Goal: Obtain resource: Download file/media

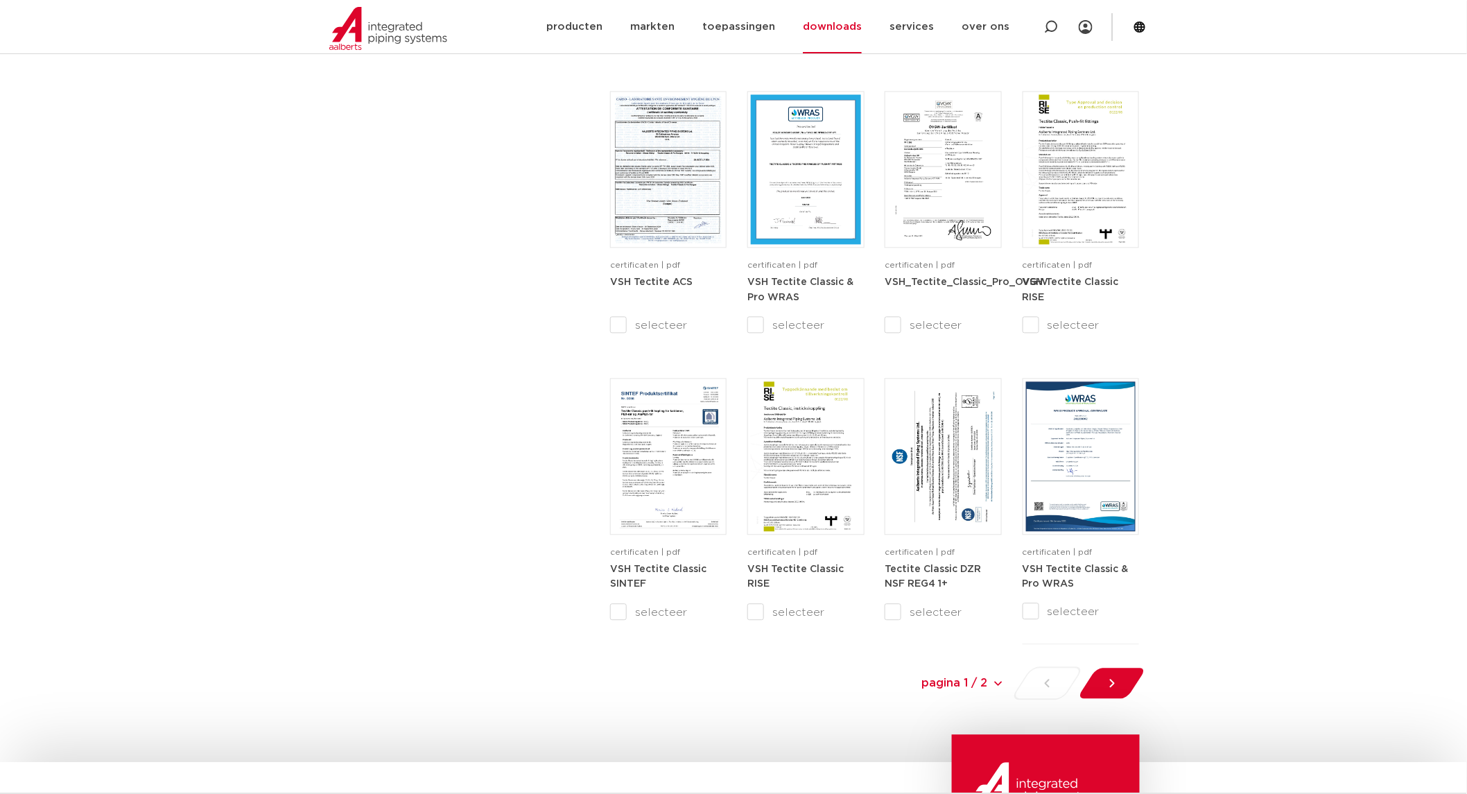
scroll to position [1423, 0]
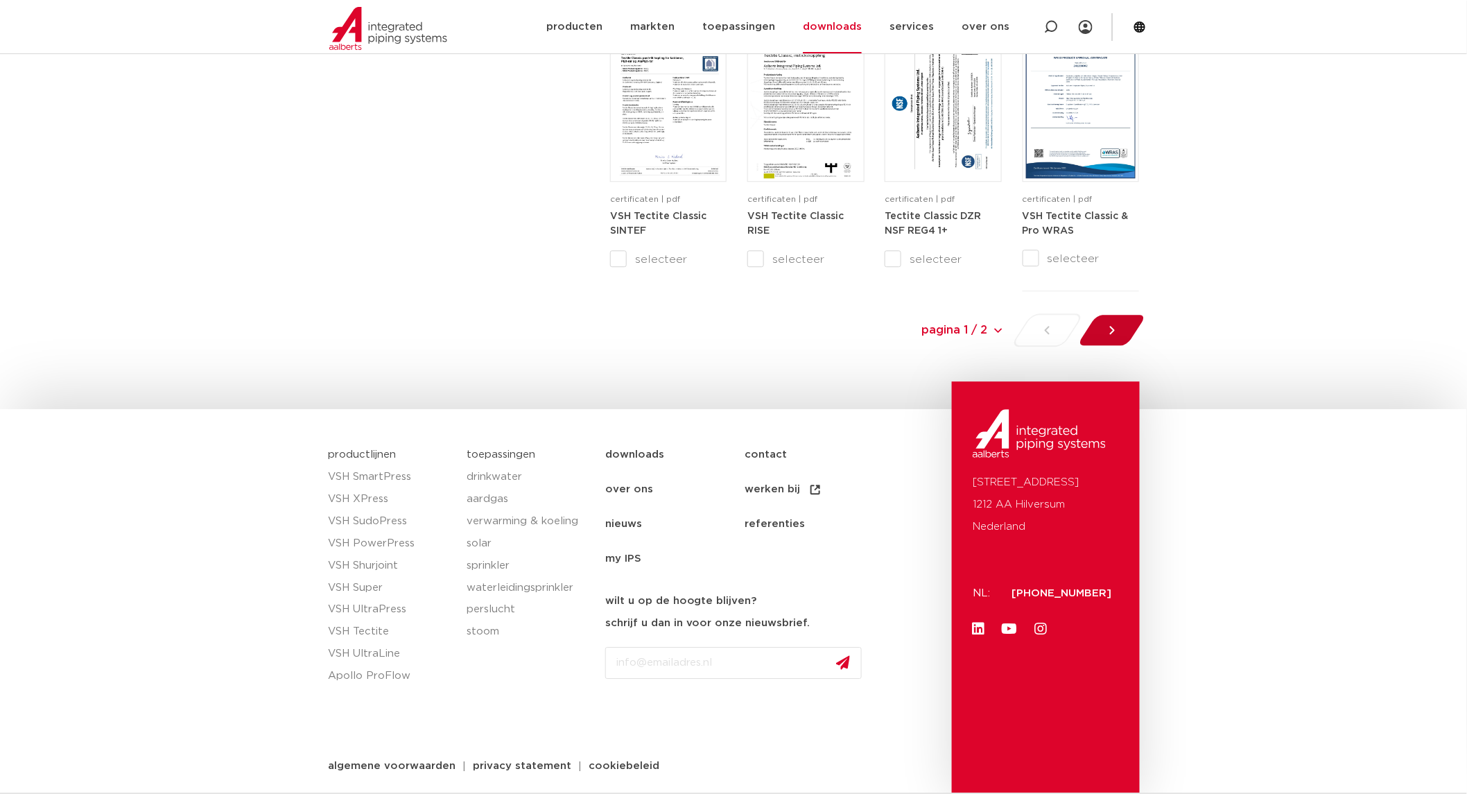
click at [1105, 331] on icon at bounding box center [1112, 330] width 14 height 14
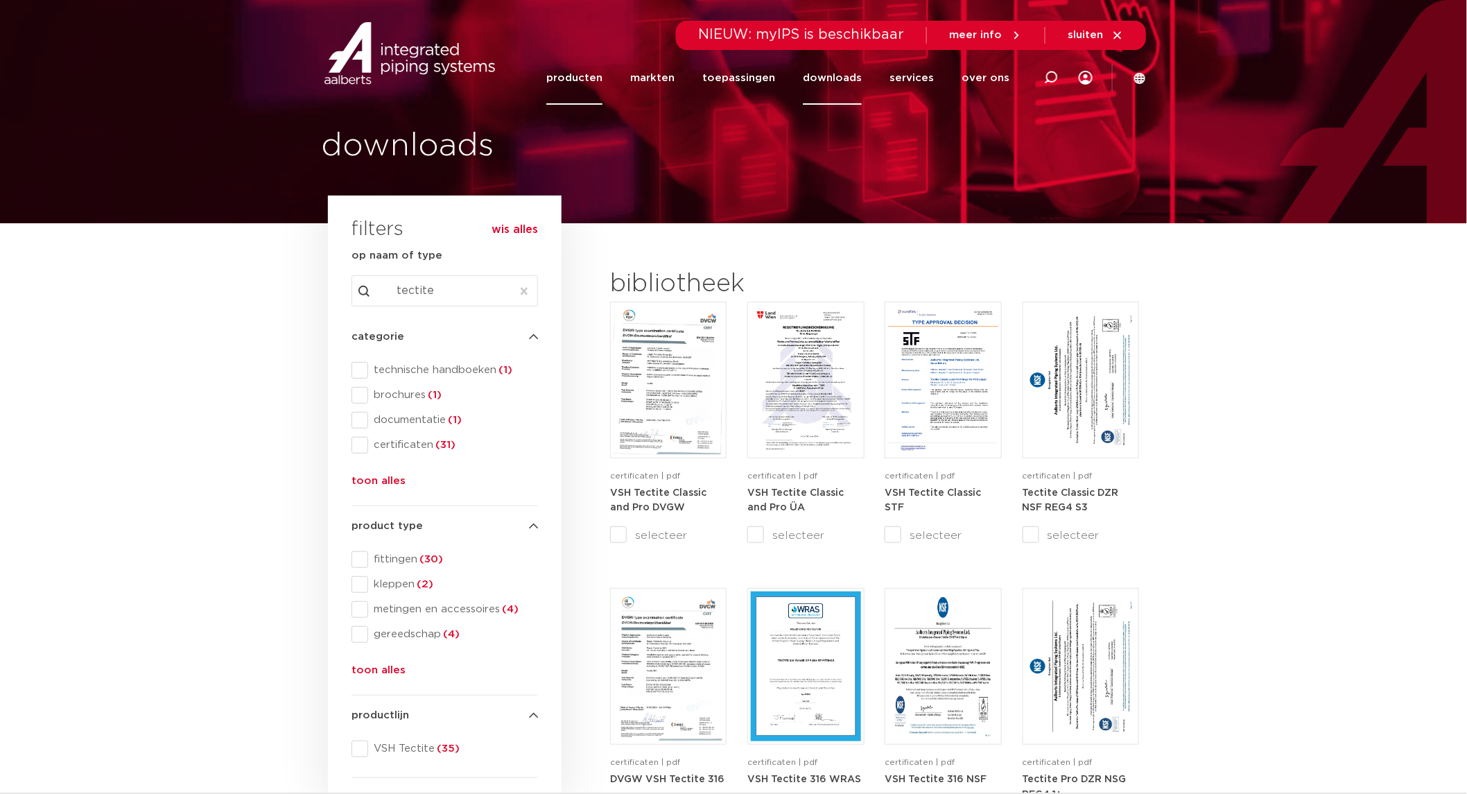
click at [597, 78] on link "producten" at bounding box center [574, 77] width 56 height 53
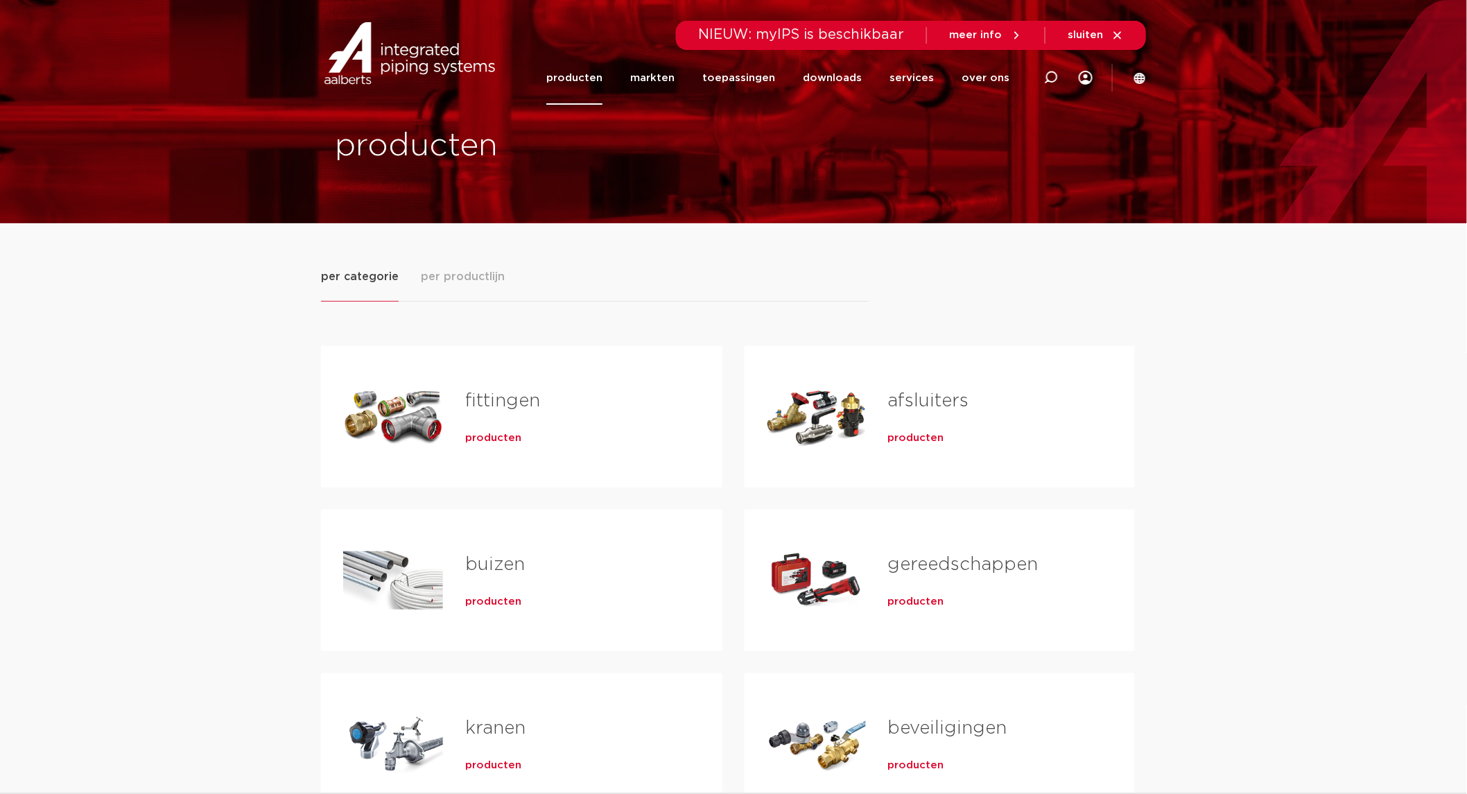
scroll to position [385, 0]
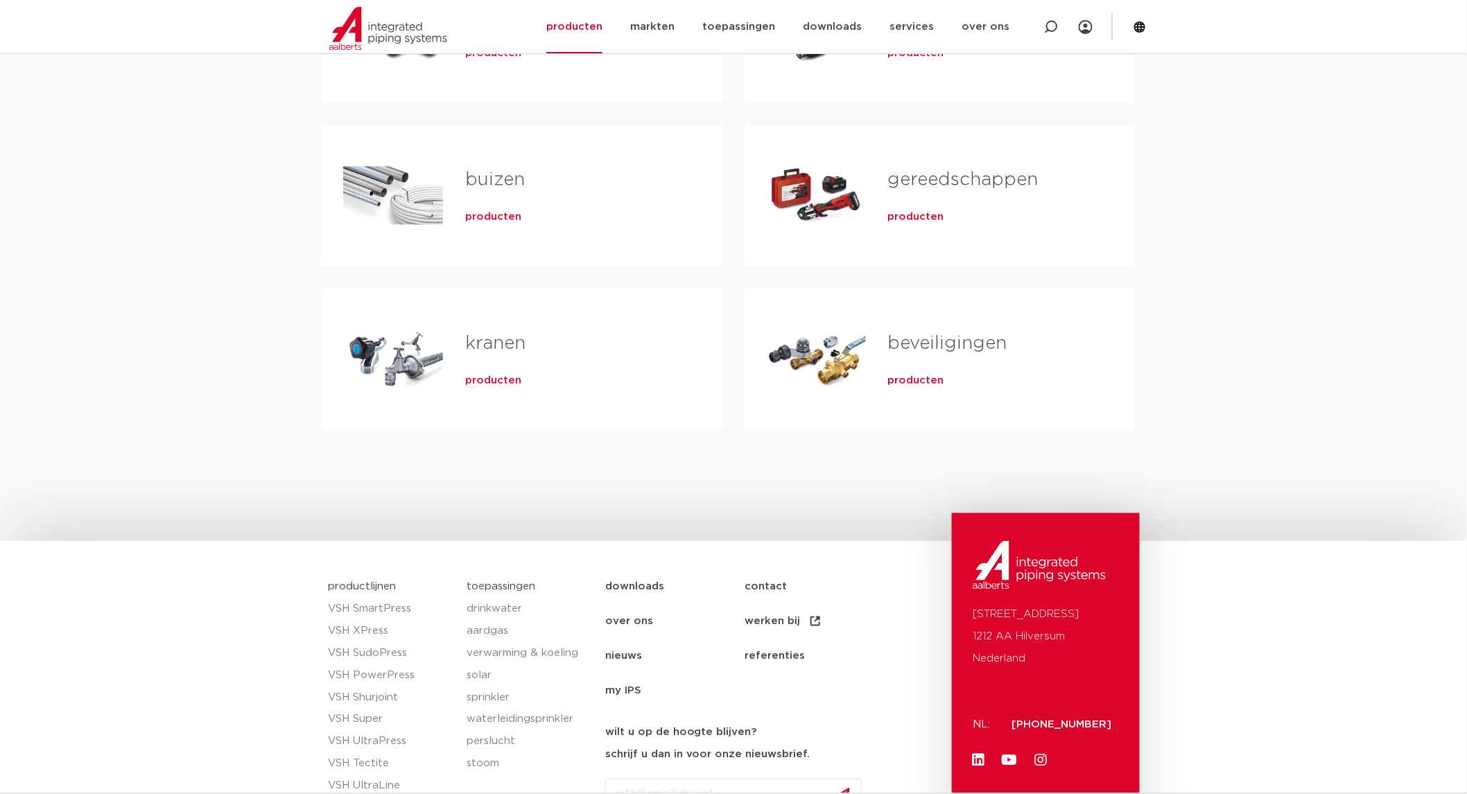
click at [501, 382] on span "producten" at bounding box center [493, 381] width 56 height 14
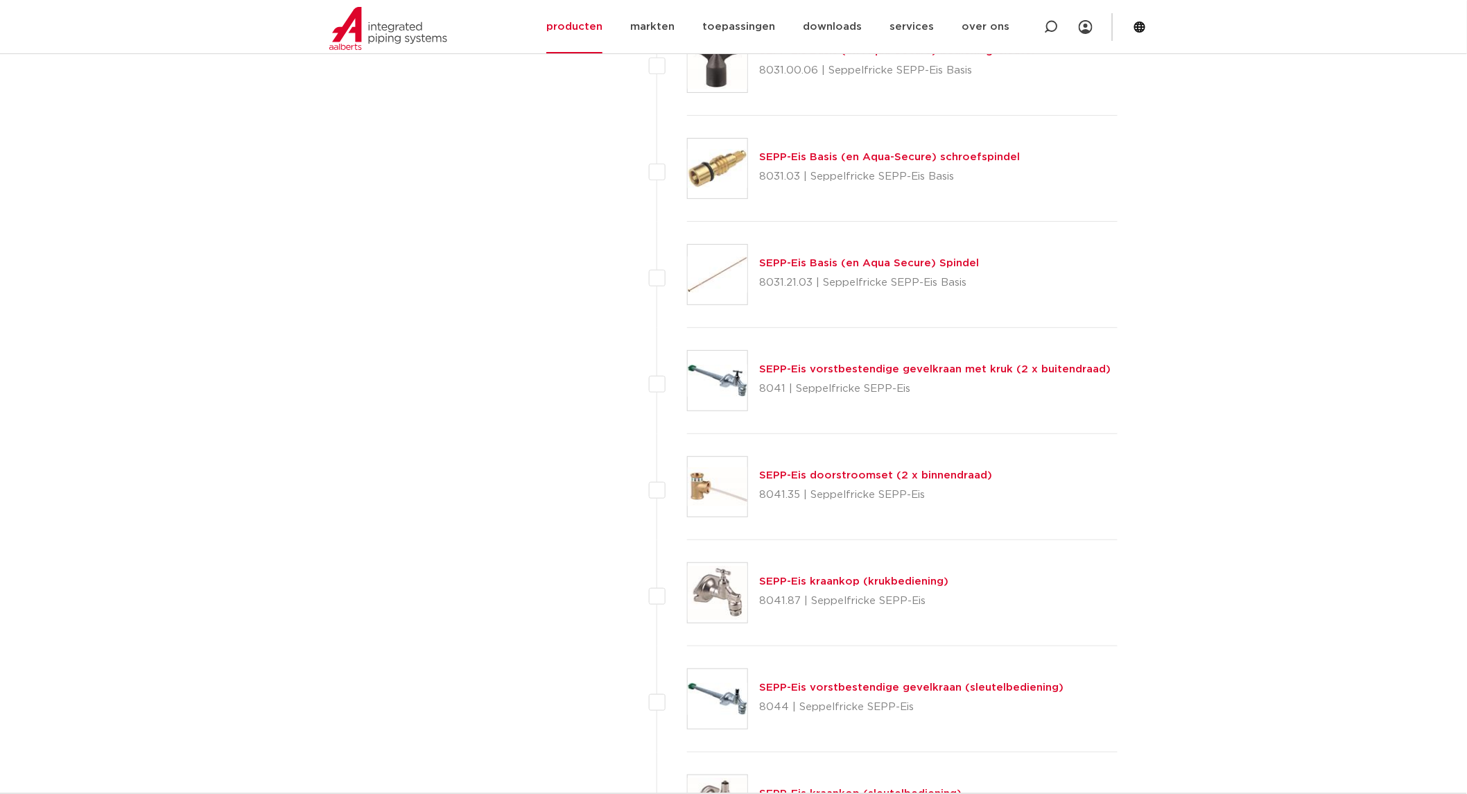
scroll to position [2311, 0]
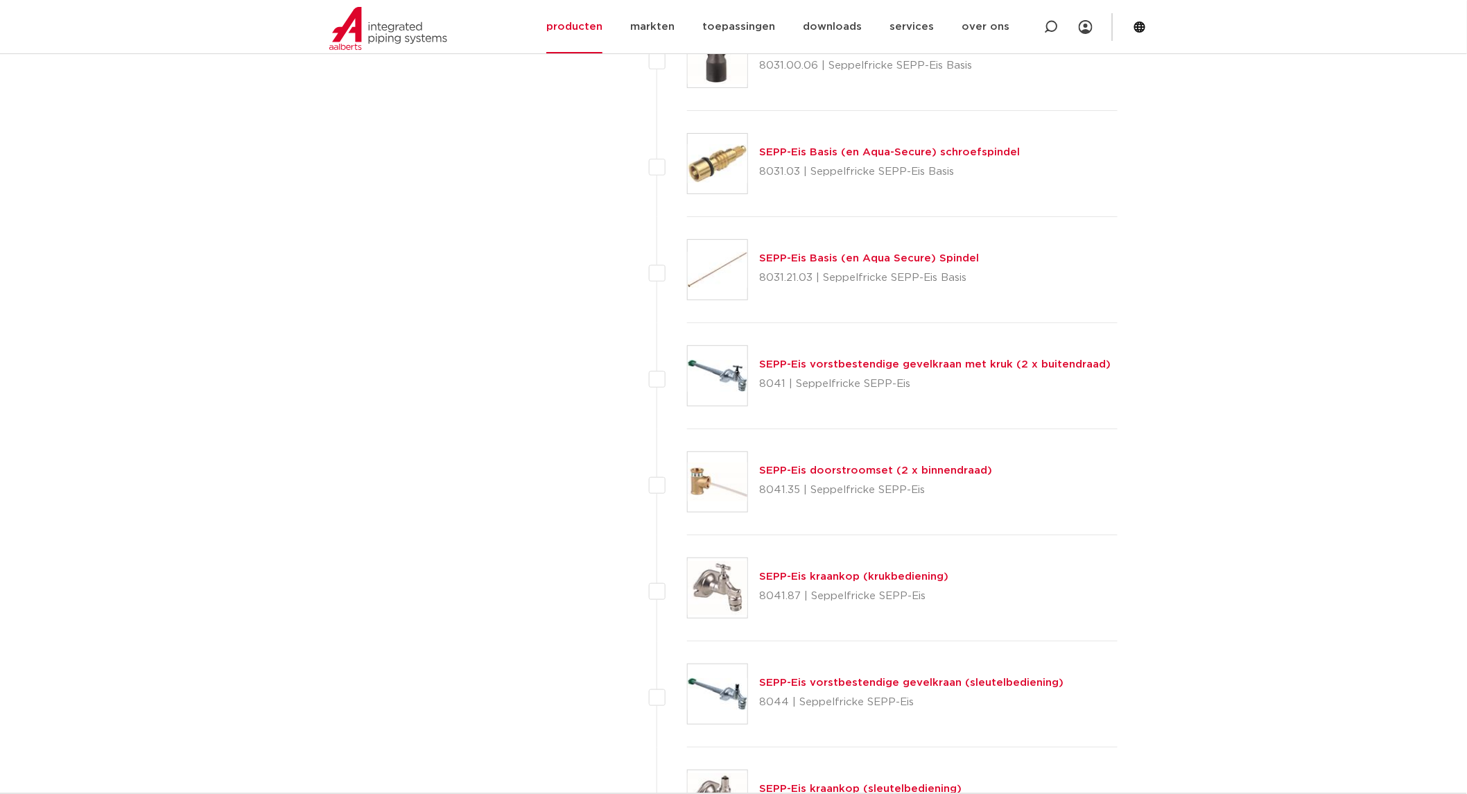
click at [967, 364] on link "SEPP-Eis vorstbestendige gevelkraan met kruk (2 x buitendraad)" at bounding box center [935, 364] width 352 height 10
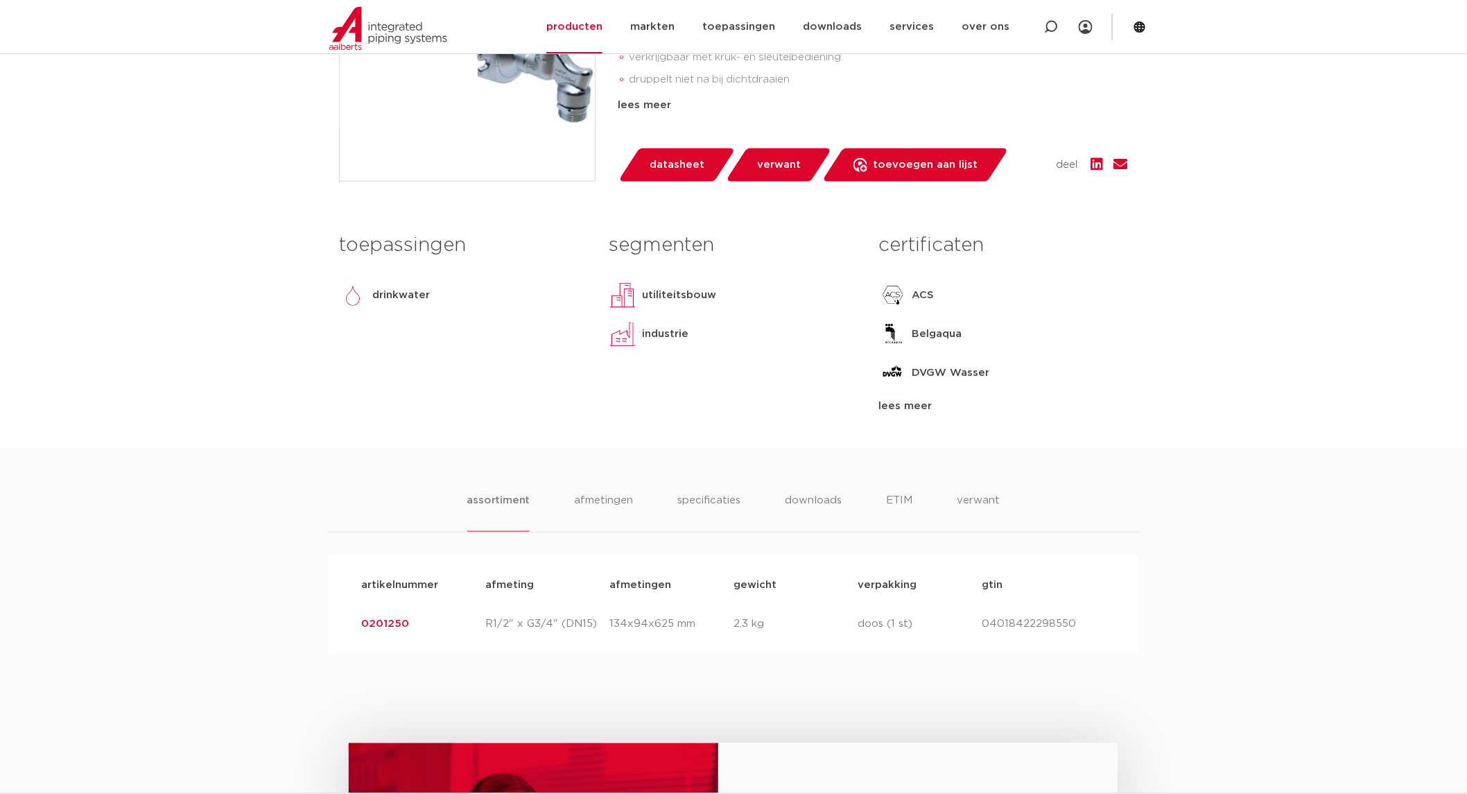
scroll to position [694, 0]
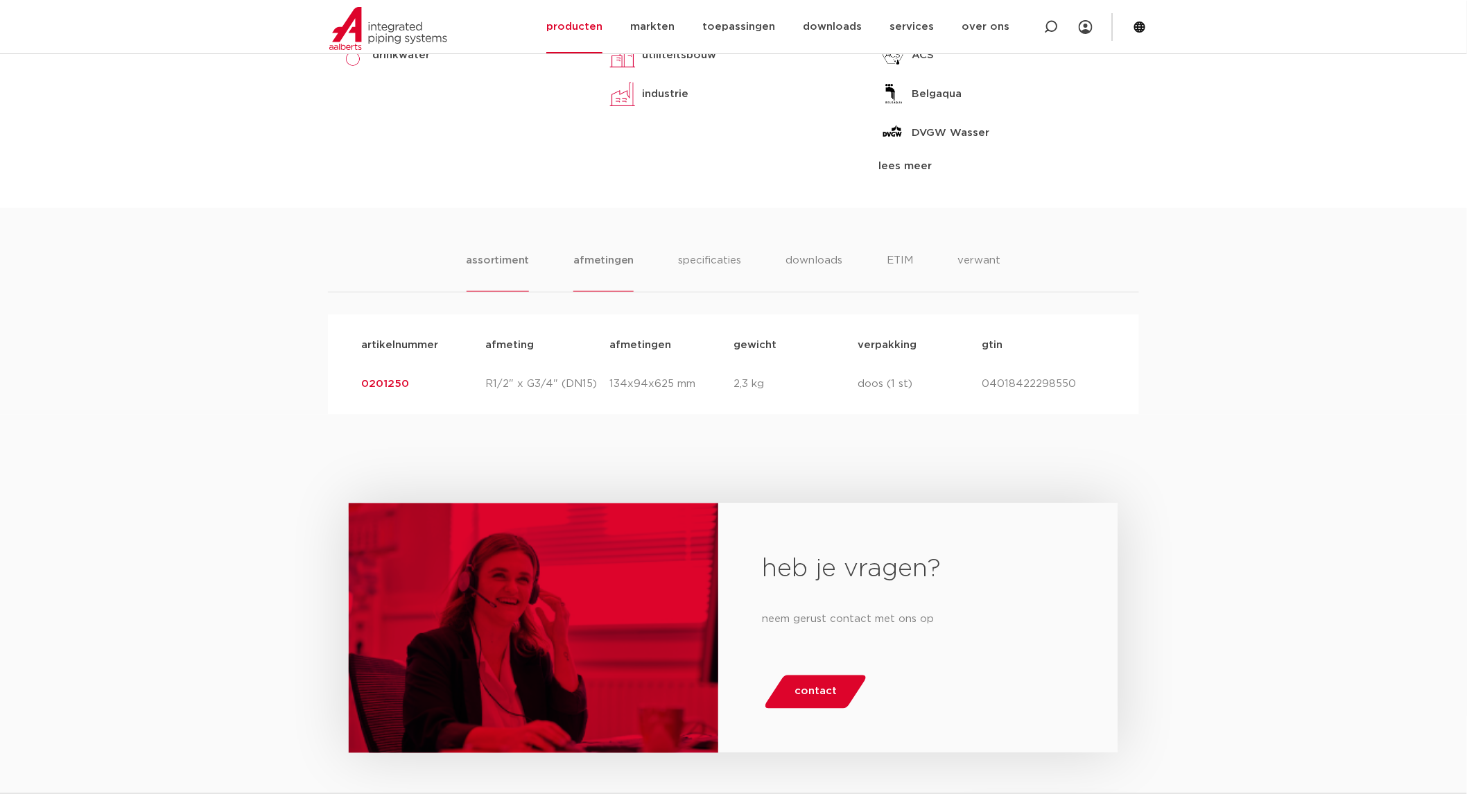
click at [628, 257] on li "afmetingen" at bounding box center [604, 272] width 60 height 40
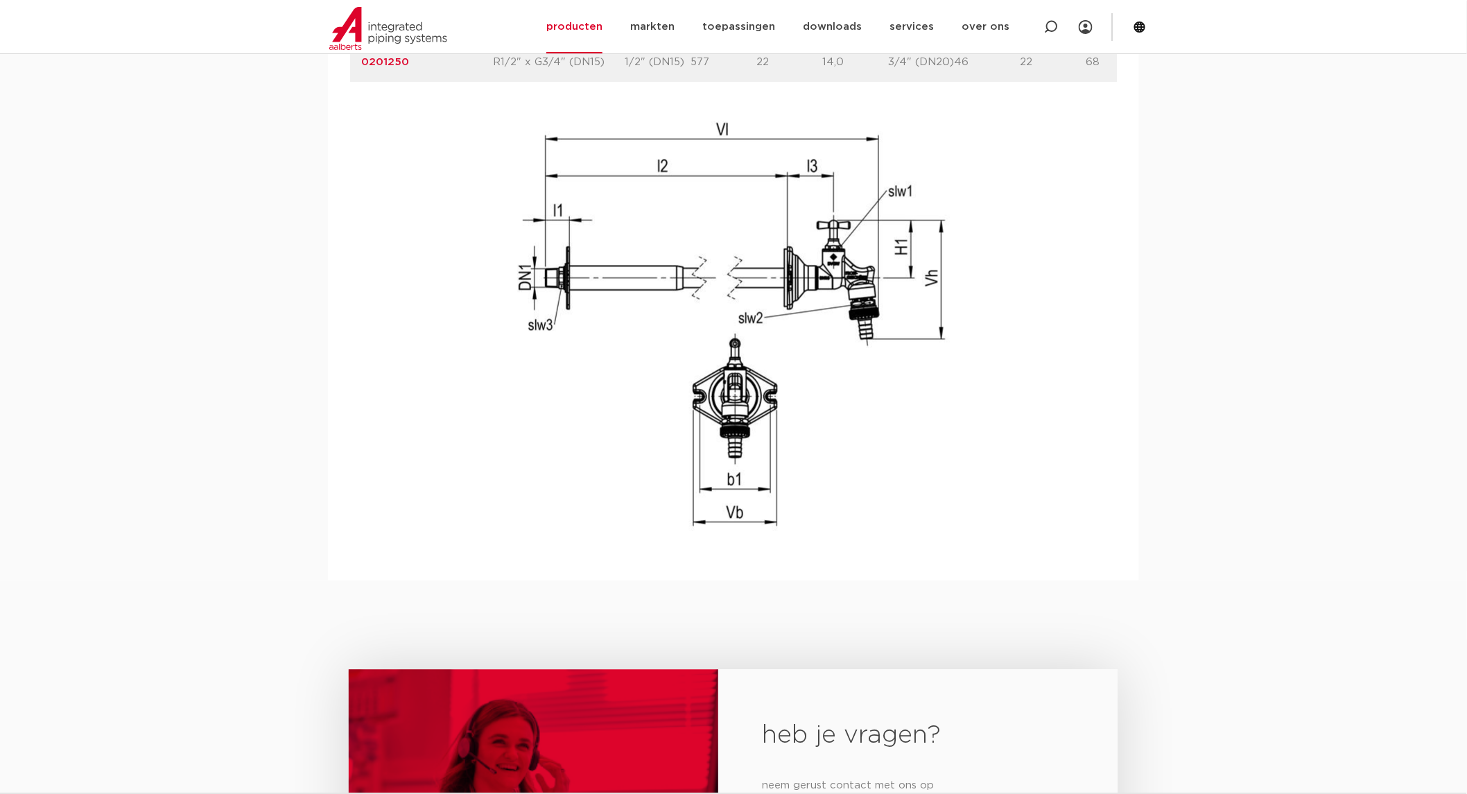
scroll to position [1387, 0]
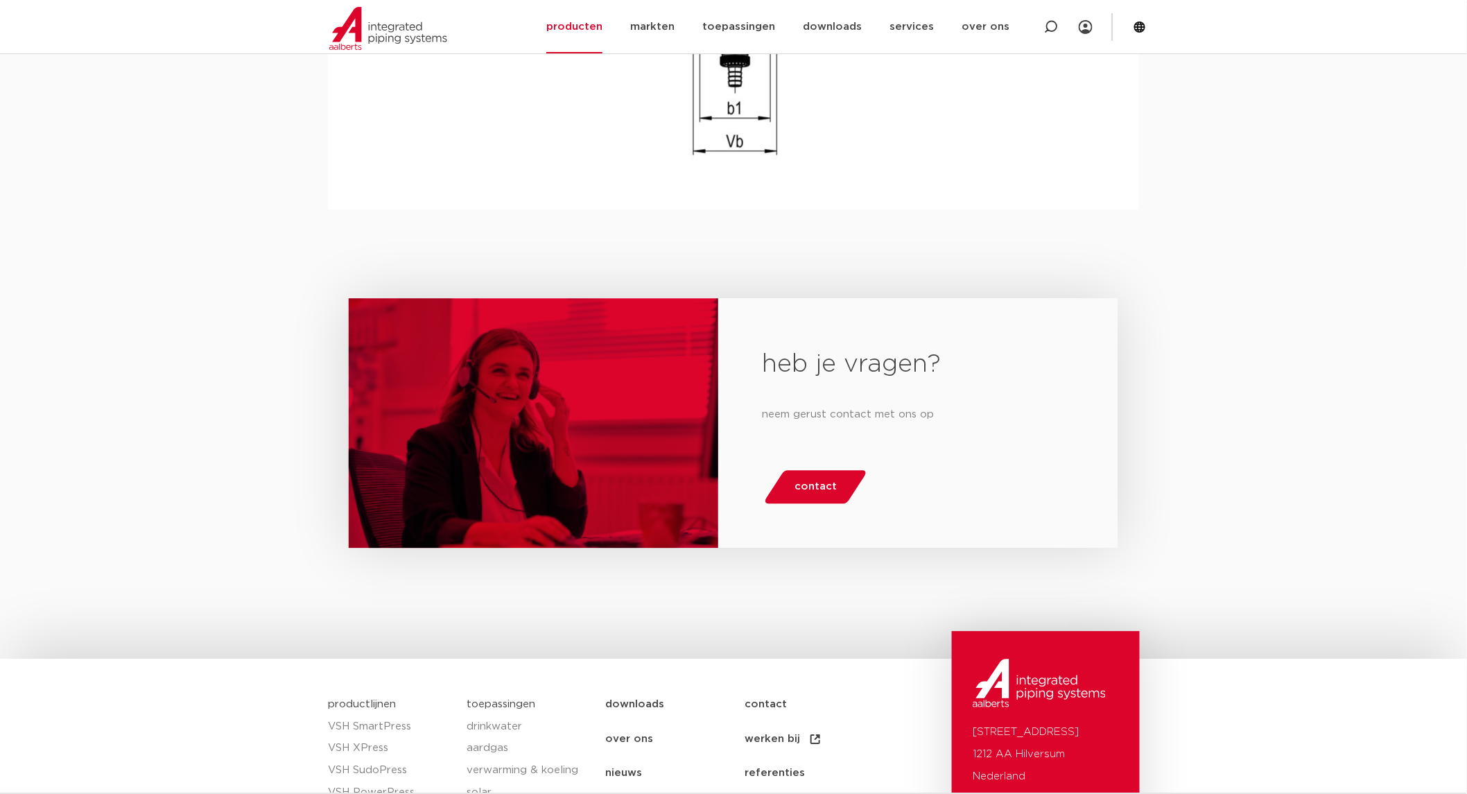
click at [811, 494] on span "contact" at bounding box center [816, 487] width 42 height 22
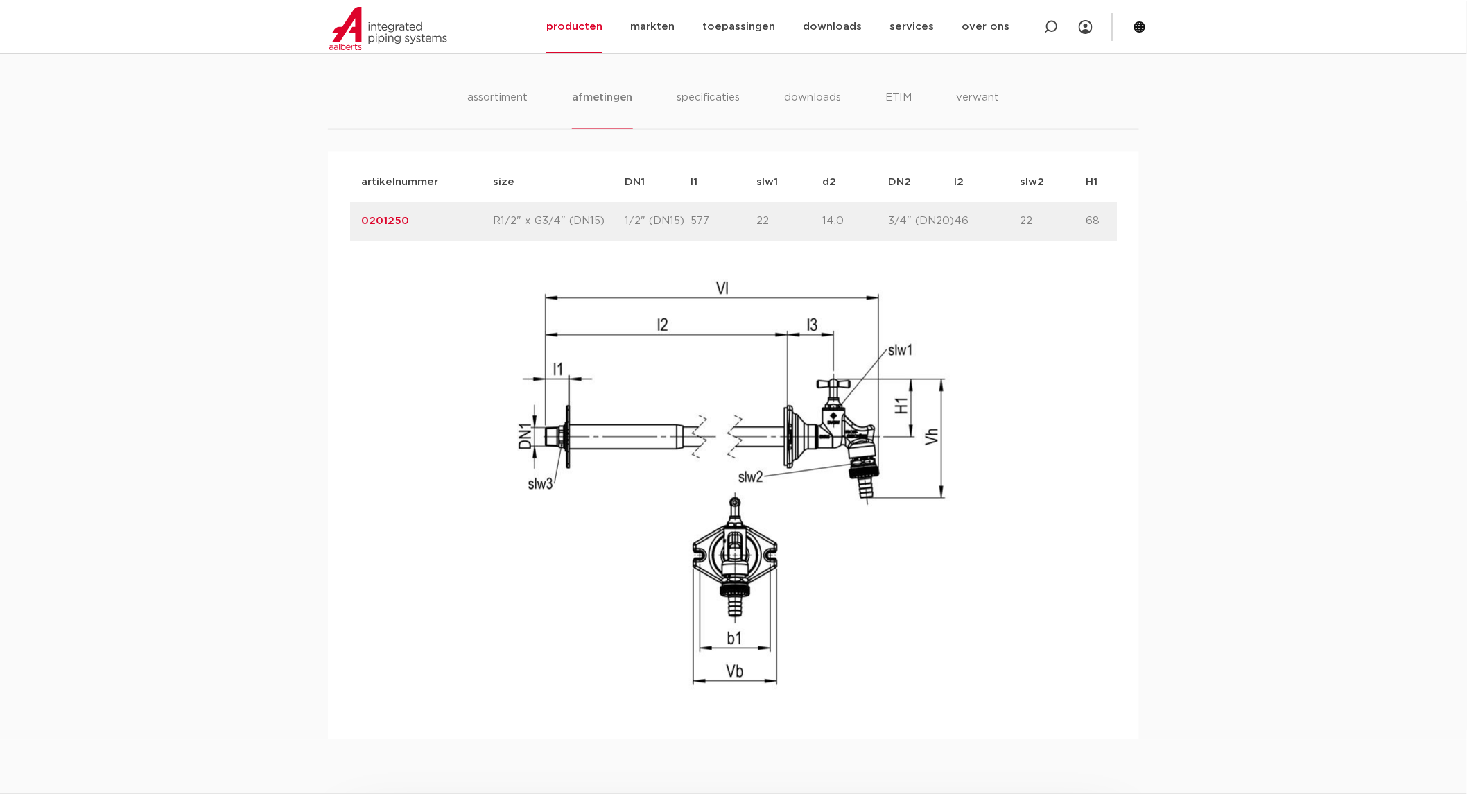
scroll to position [694, 0]
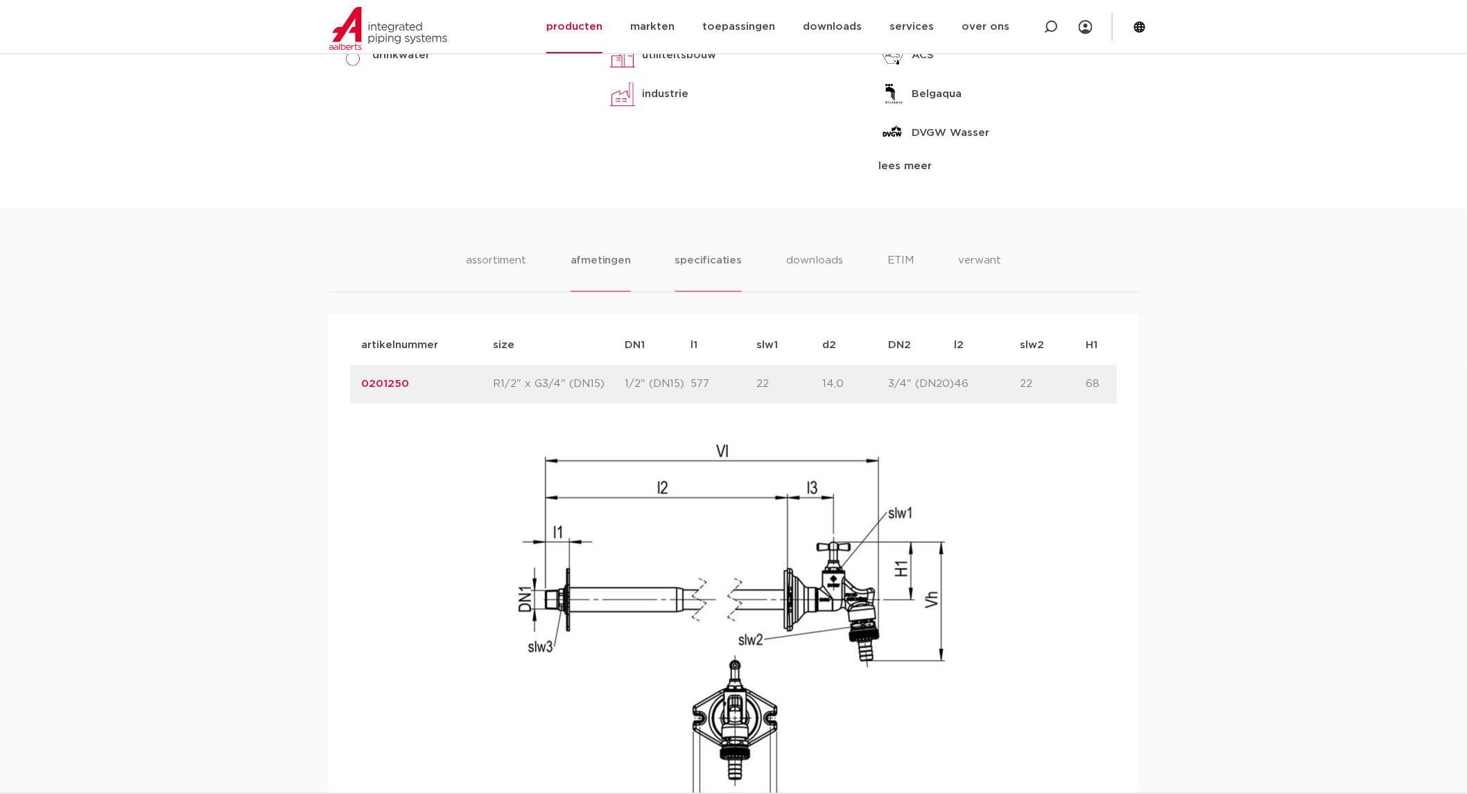
click at [709, 262] on li "specificaties" at bounding box center [708, 272] width 67 height 40
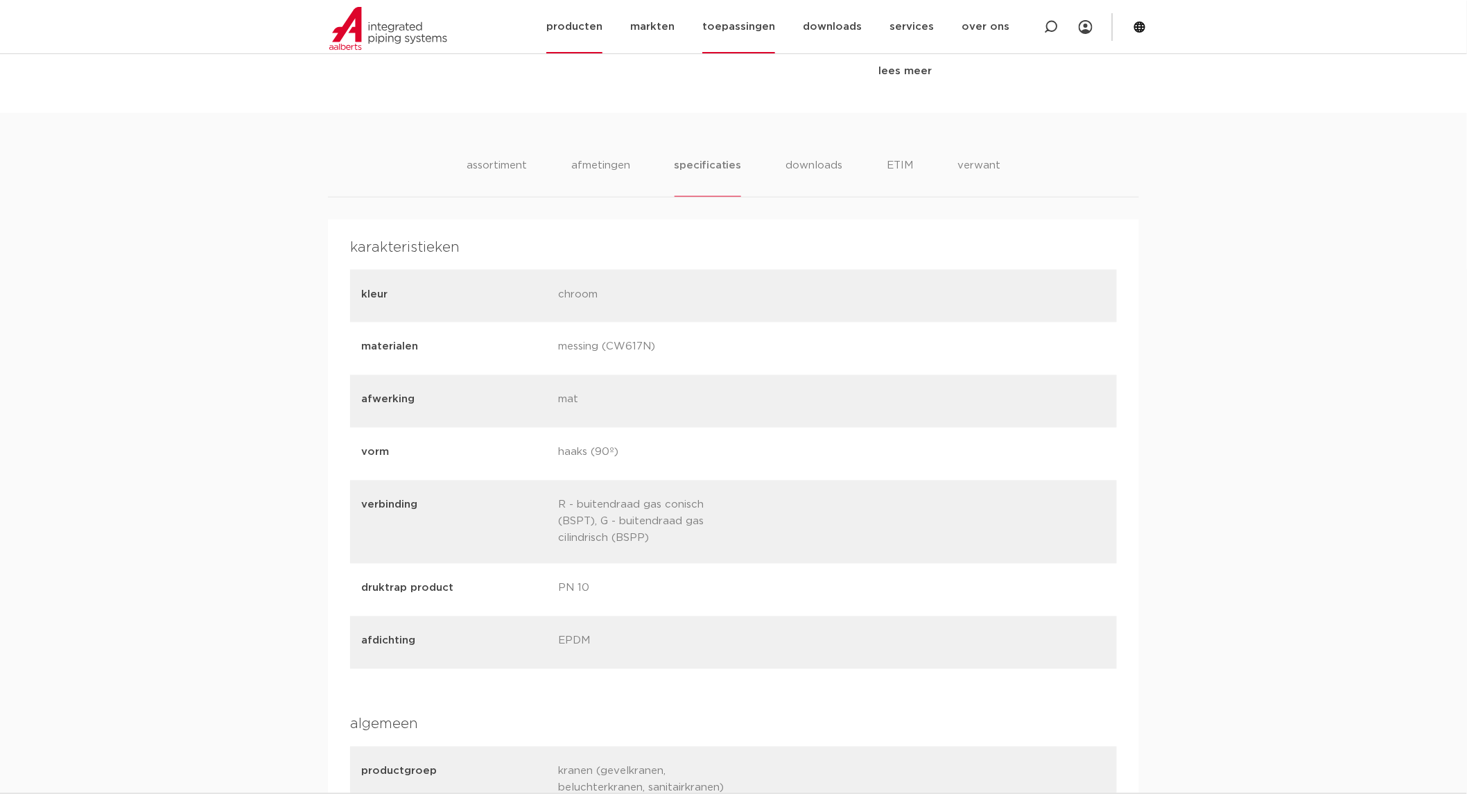
scroll to position [616, 0]
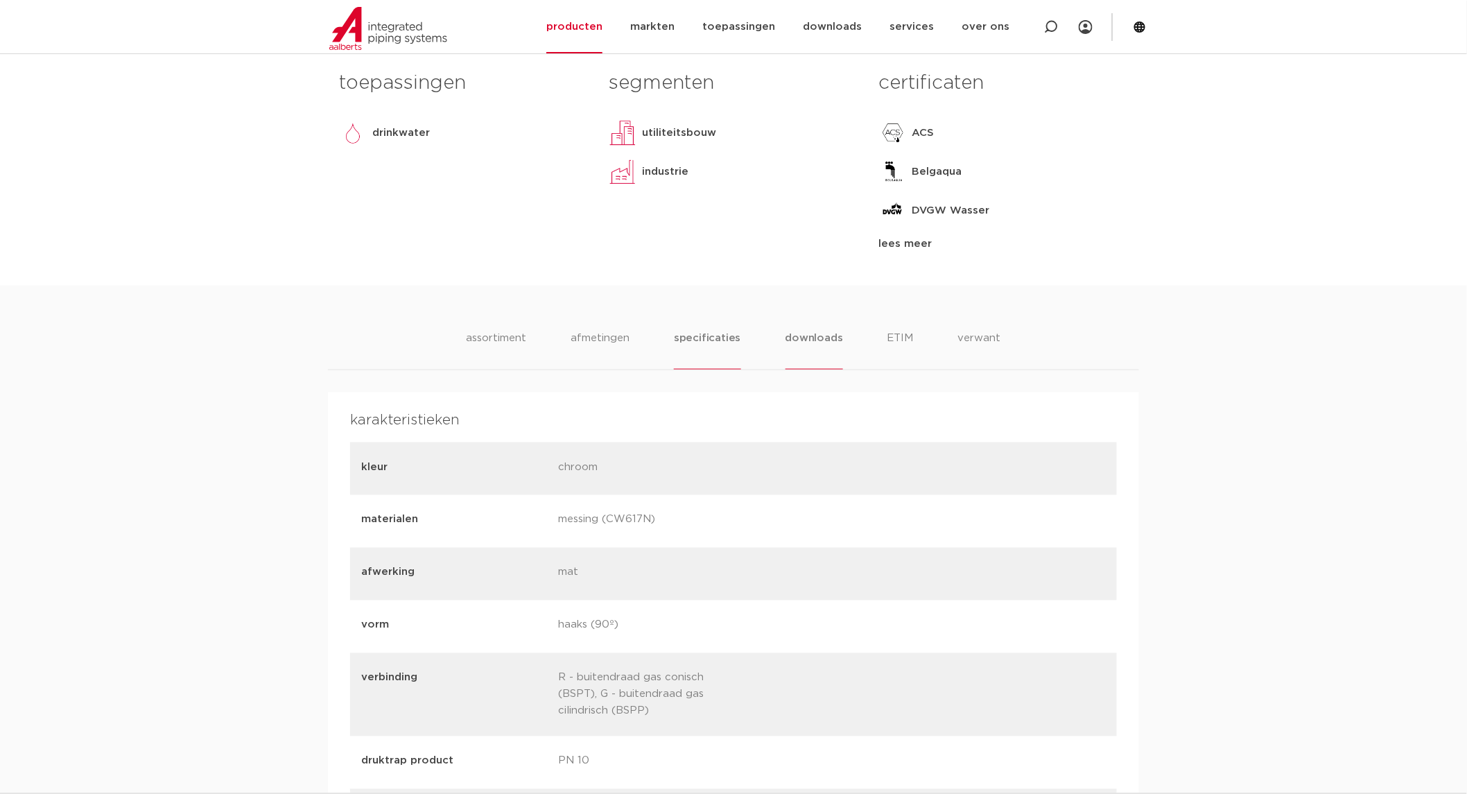
click at [810, 343] on li "downloads" at bounding box center [815, 350] width 58 height 40
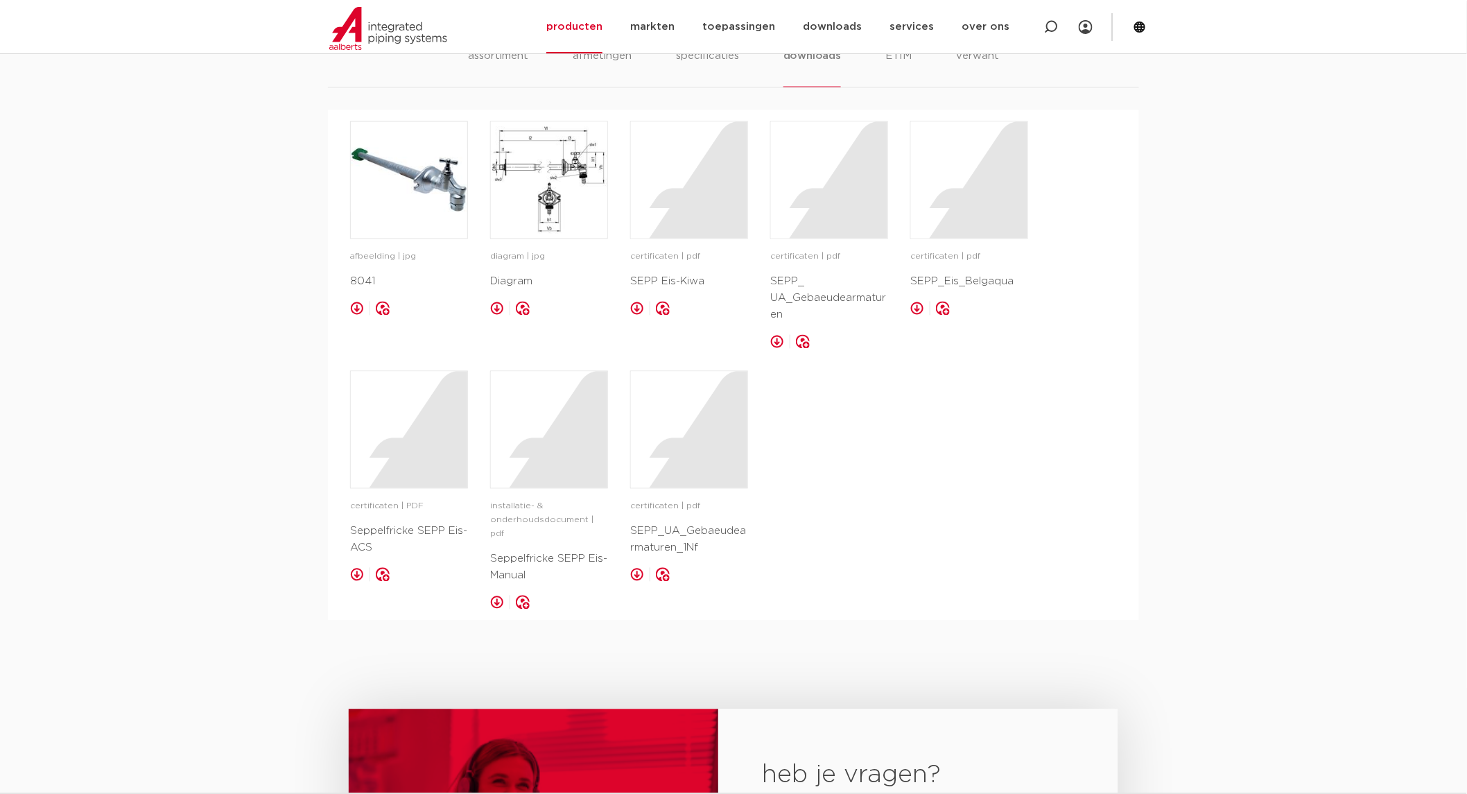
scroll to position [924, 0]
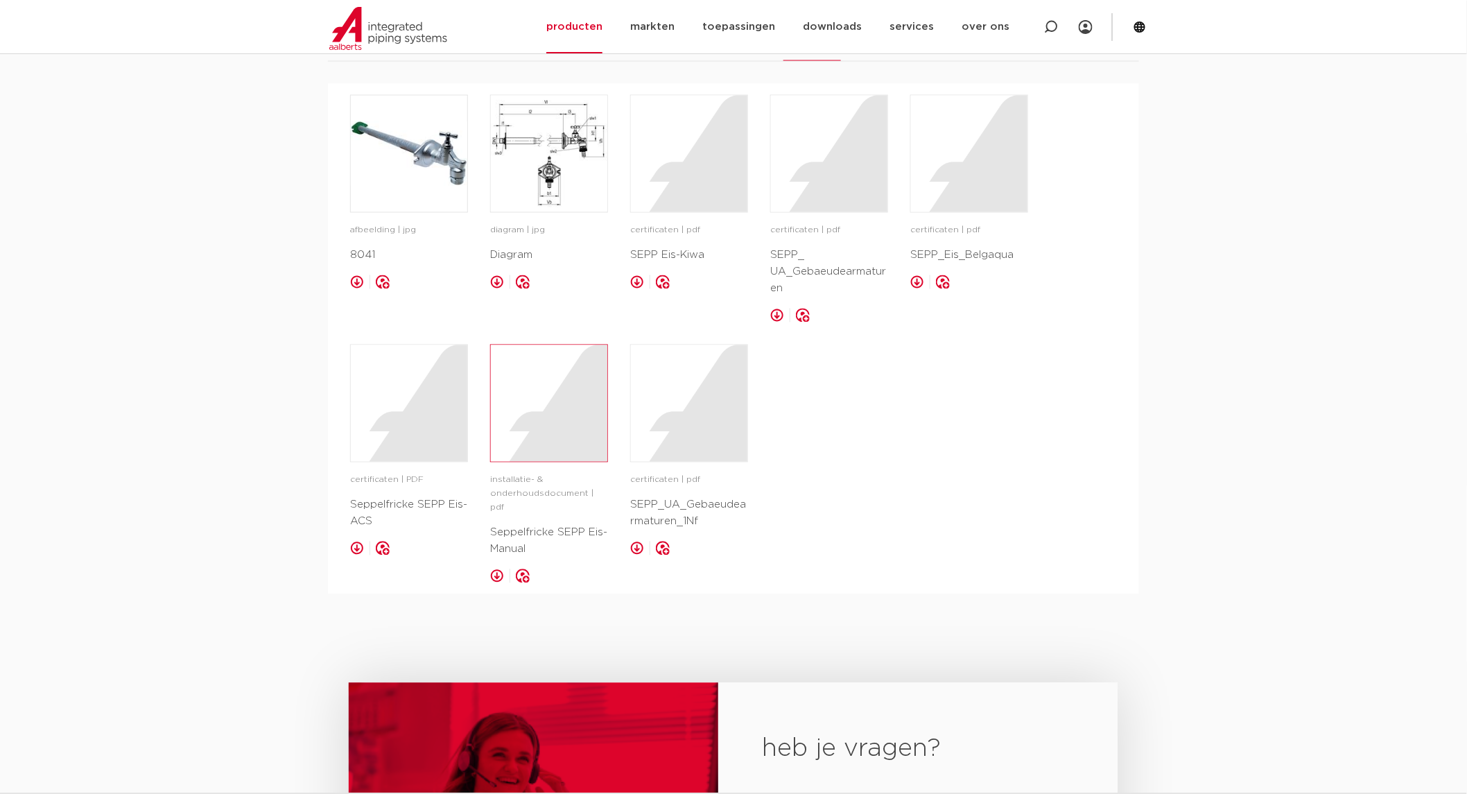
click at [548, 417] on div at bounding box center [549, 403] width 117 height 117
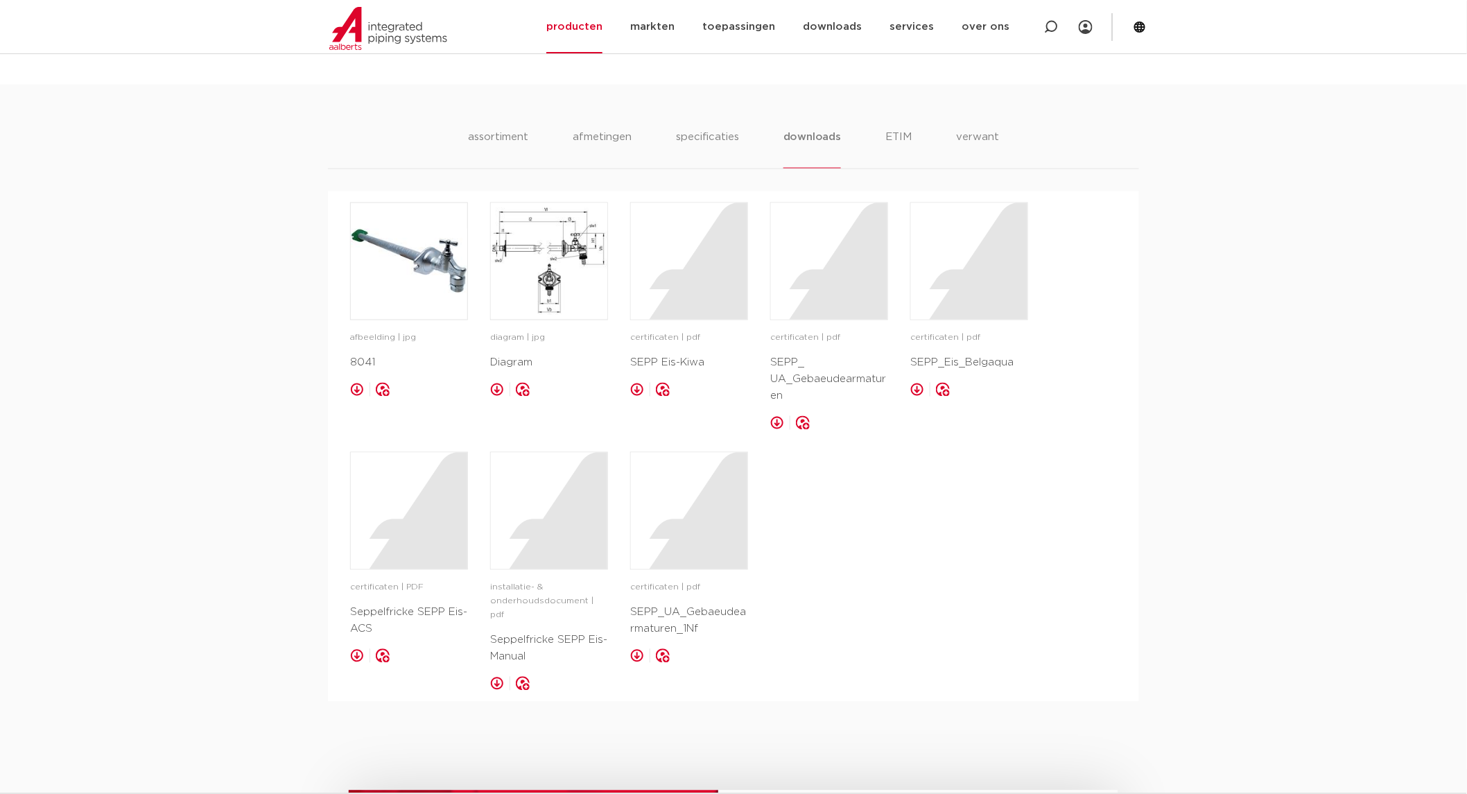
scroll to position [616, 0]
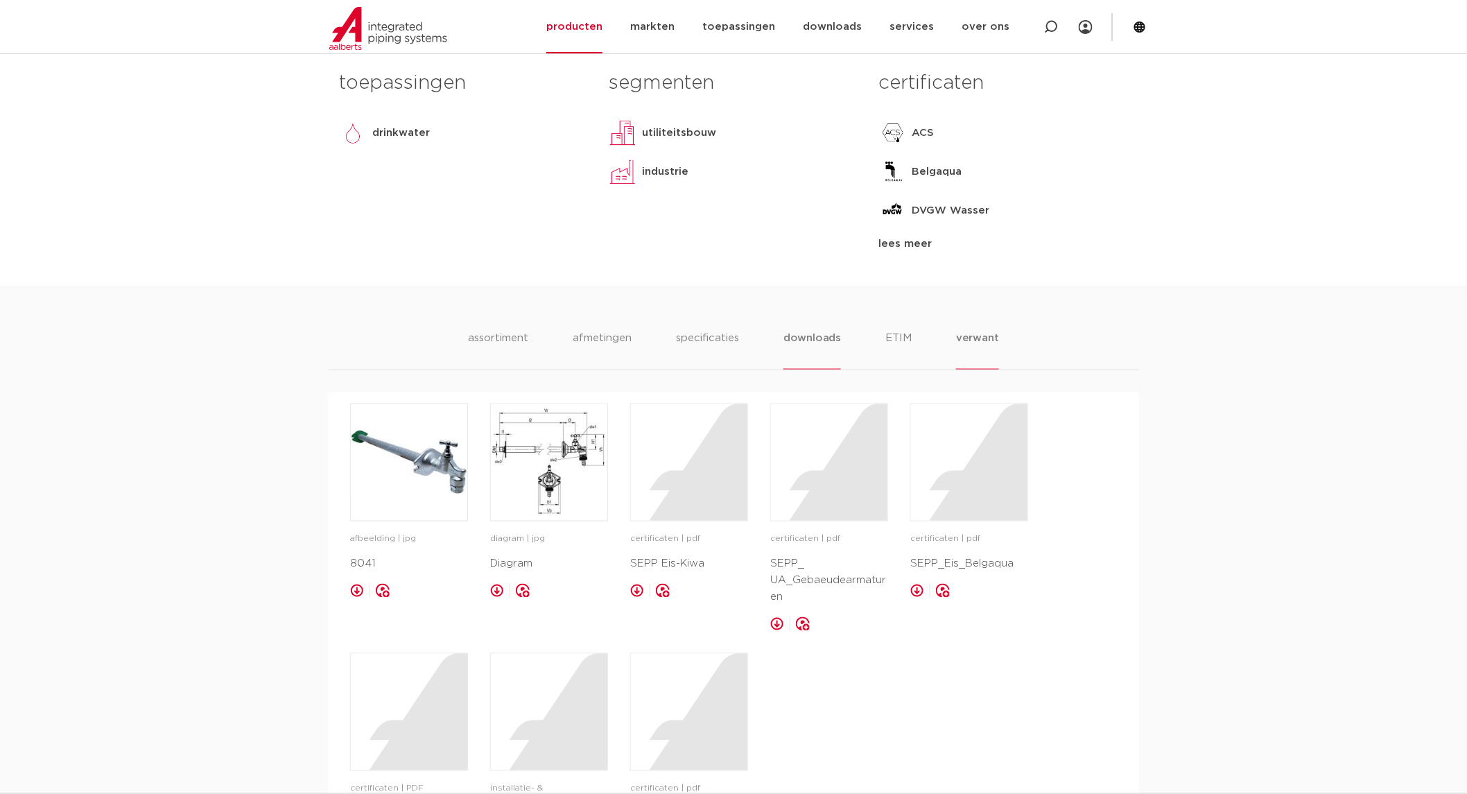
click at [963, 334] on li "verwant" at bounding box center [977, 350] width 43 height 40
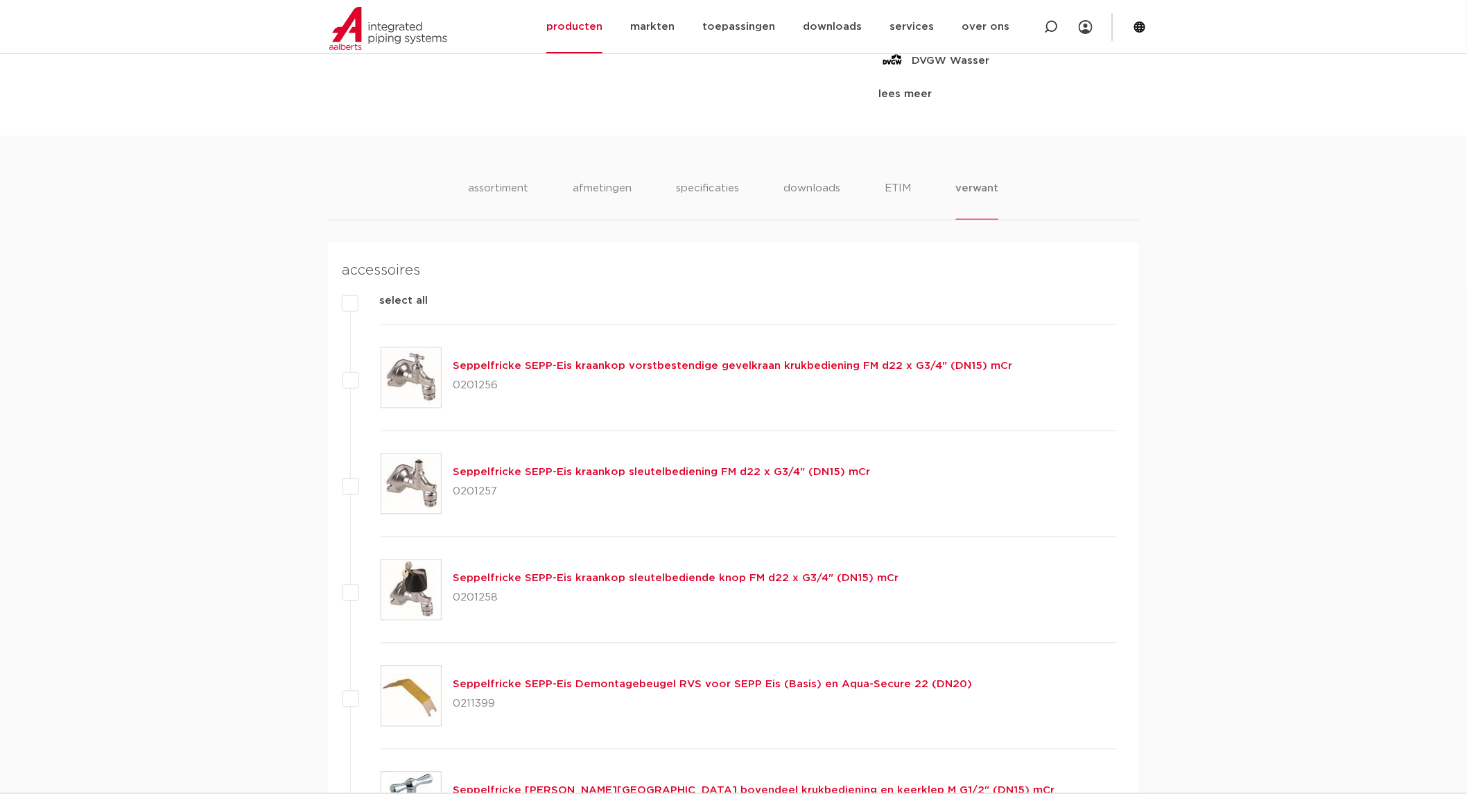
scroll to position [770, 0]
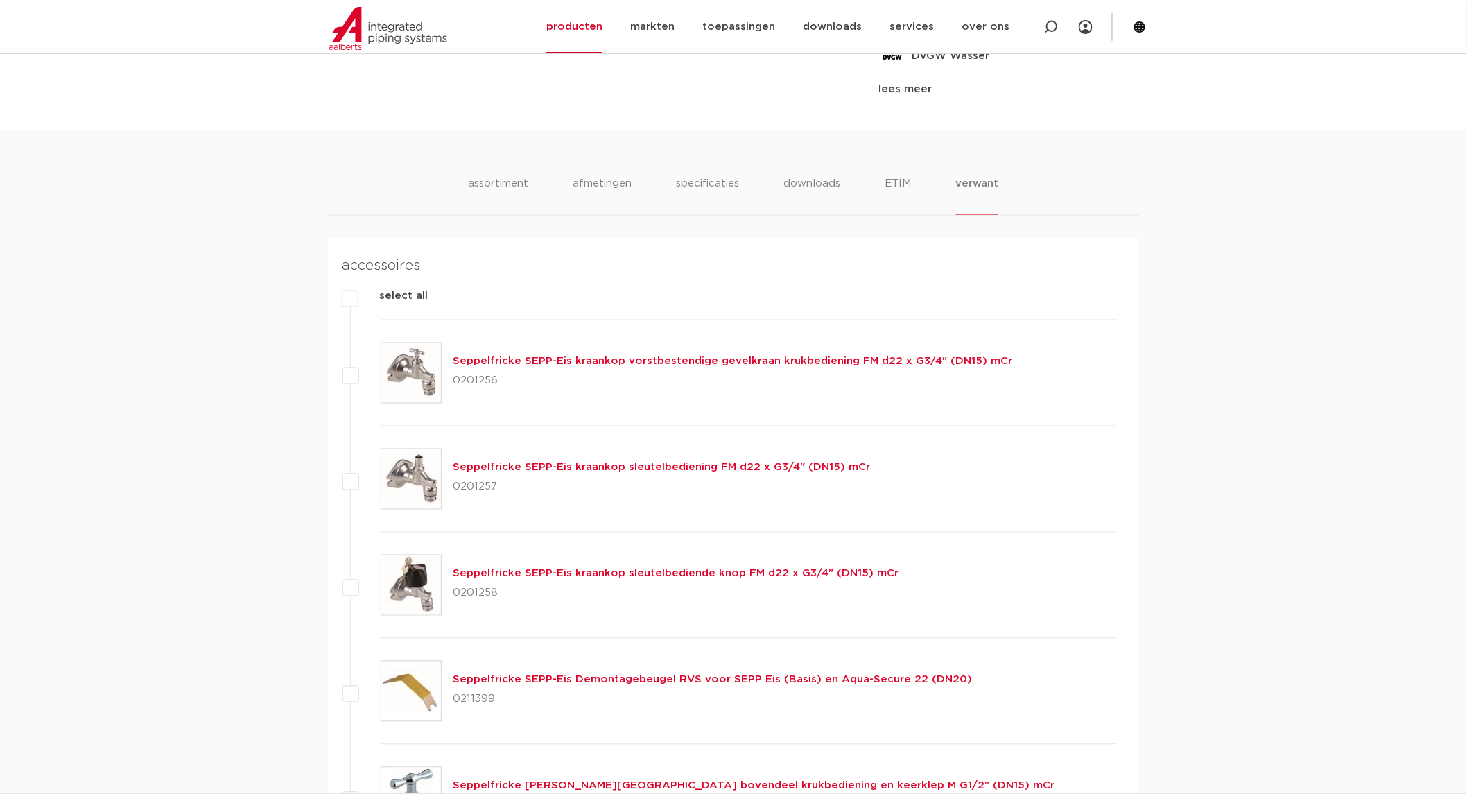
click at [521, 359] on link "Seppelfricke SEPP-Eis kraankop vorstbestendige gevelkraan krukbediening FM d22 …" at bounding box center [733, 361] width 560 height 10
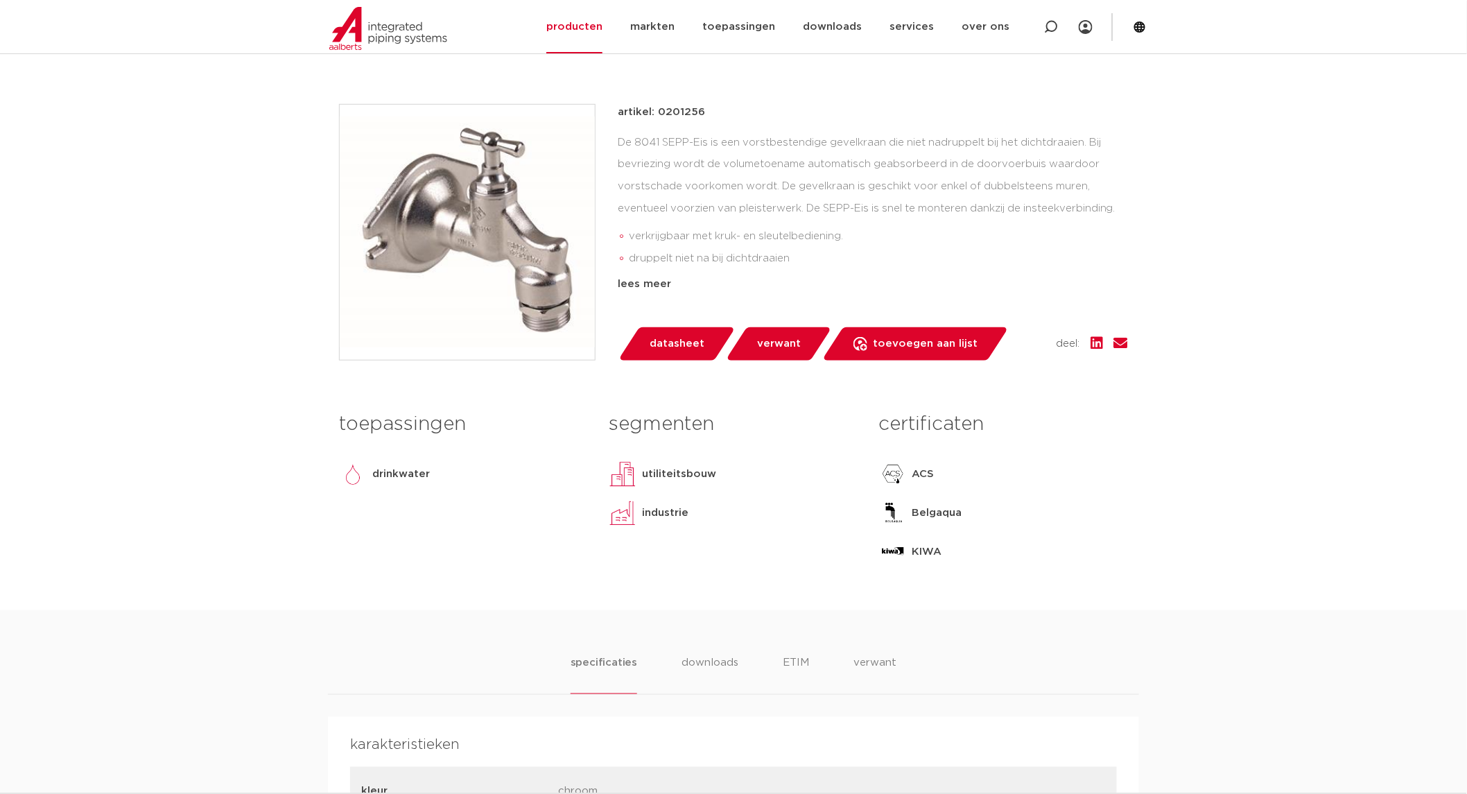
click at [770, 343] on span "verwant" at bounding box center [779, 344] width 44 height 22
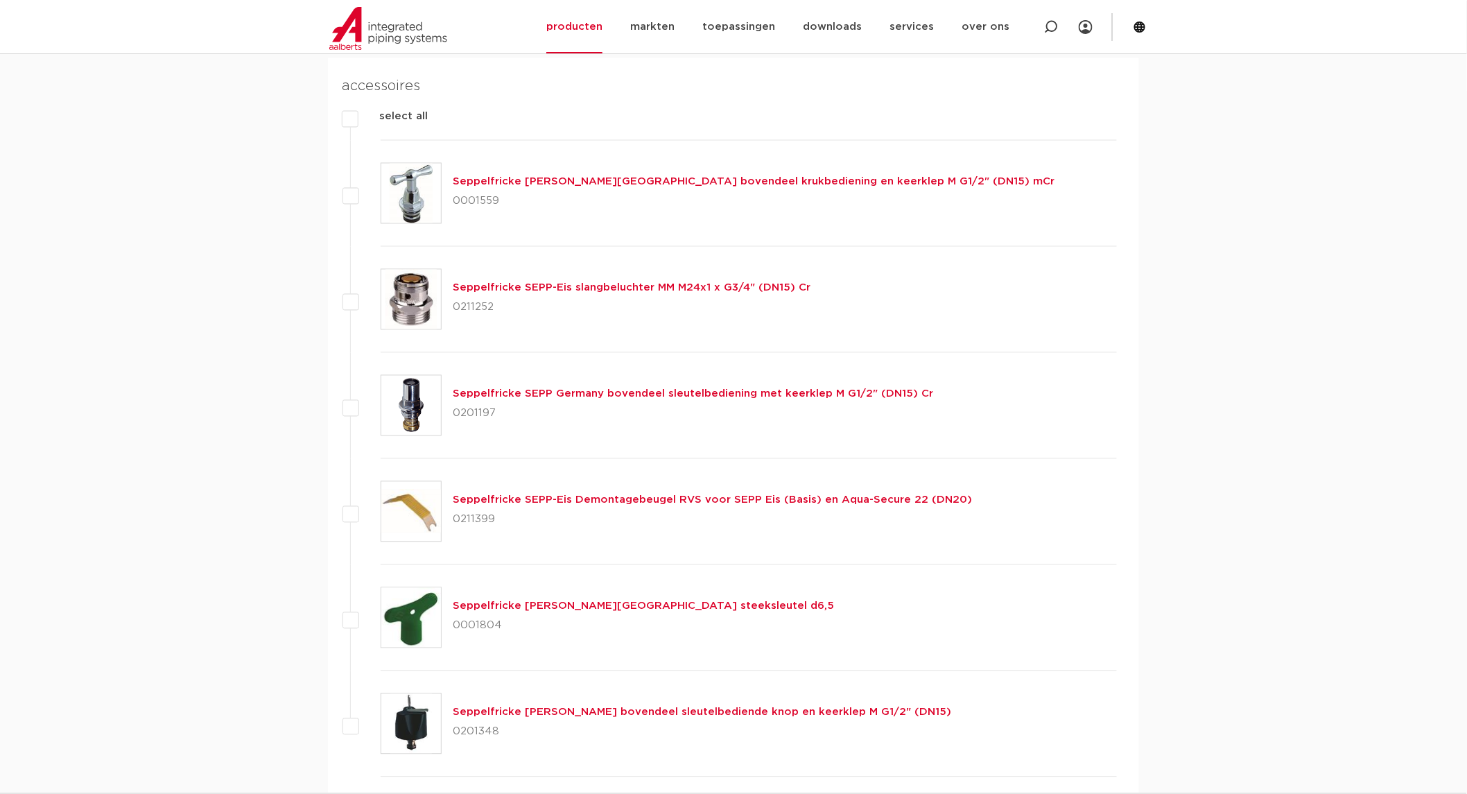
scroll to position [994, 0]
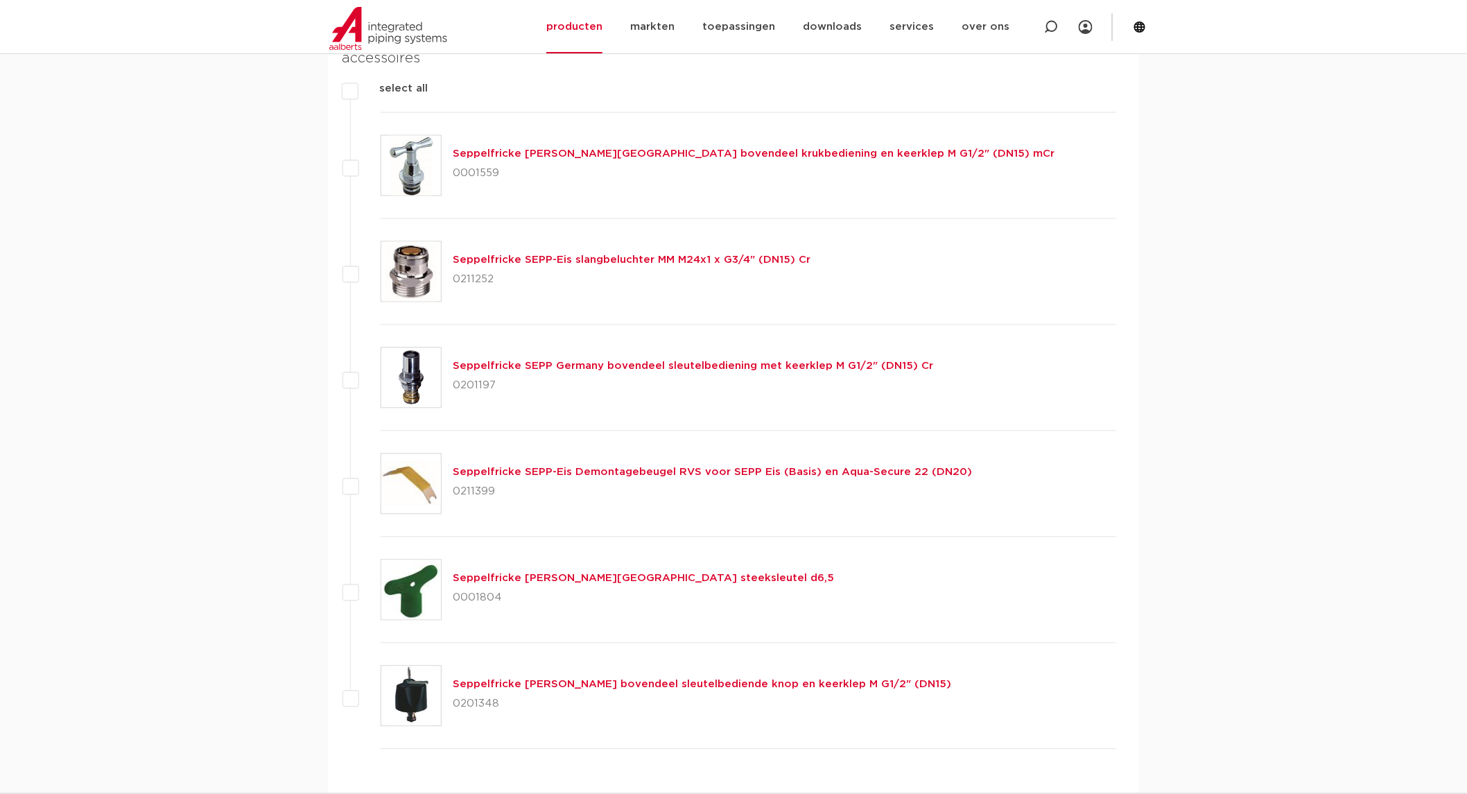
drag, startPoint x: 290, startPoint y: 477, endPoint x: 160, endPoint y: 417, distance: 143.0
drag, startPoint x: 160, startPoint y: 417, endPoint x: 227, endPoint y: 548, distance: 147.3
click at [227, 548] on div "specificaties downloads ETIM verwant specificaties downloads ETIM verwant karak…" at bounding box center [733, 504] width 1467 height 1160
click at [834, 476] on link "Seppelfricke SEPP-Eis Demontagebeugel RVS voor SEPP Eis (Basis) en Aqua-Secure …" at bounding box center [712, 472] width 519 height 10
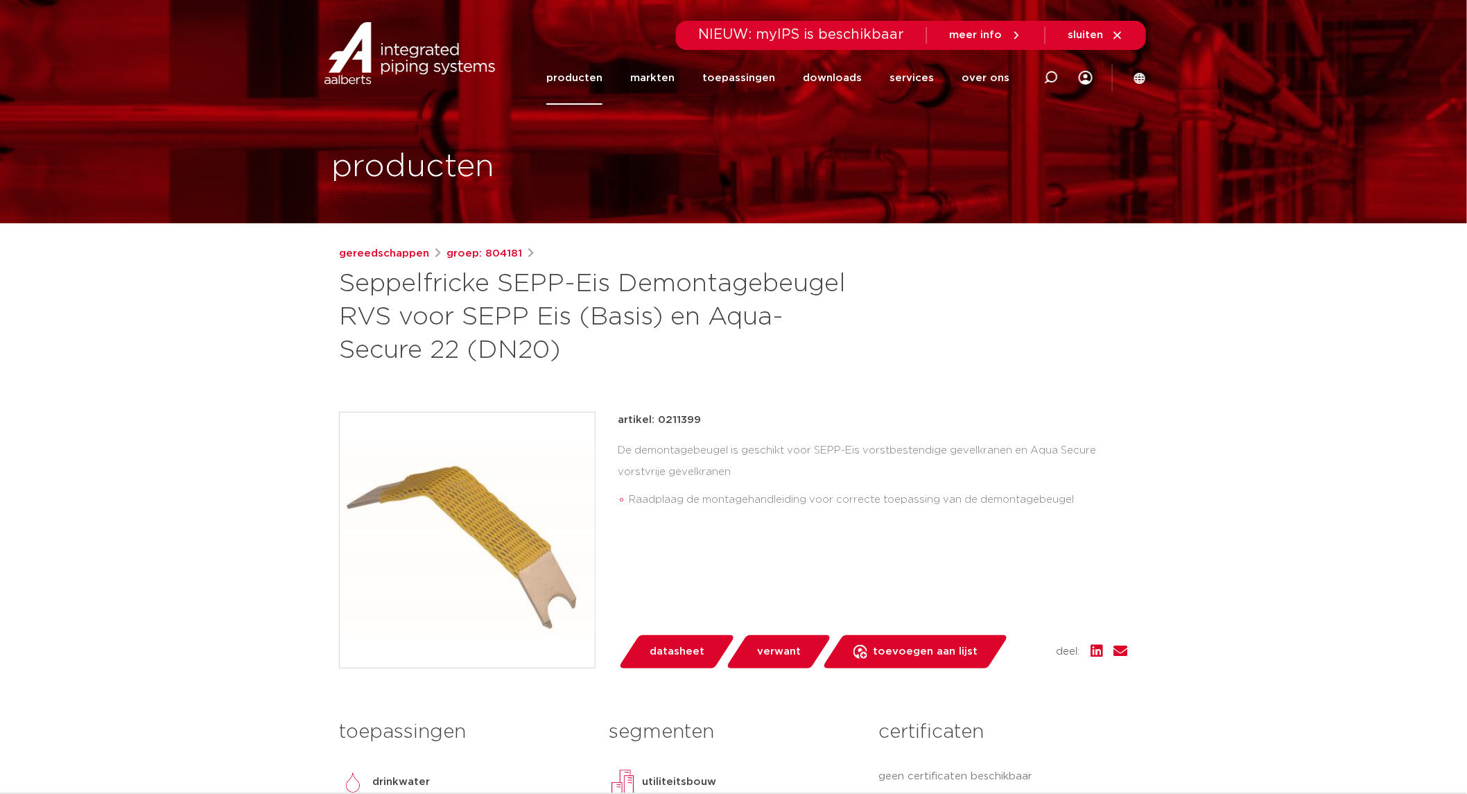
drag, startPoint x: 714, startPoint y: 311, endPoint x: 458, endPoint y: 349, distance: 258.7
click at [458, 349] on h1 "Seppelfricke SEPP-Eis Demontagebeugel RVS voor SEPP Eis (Basis) en Aqua-Secure …" at bounding box center [599, 318] width 521 height 100
copy h1 "Aqua-Secure 22"
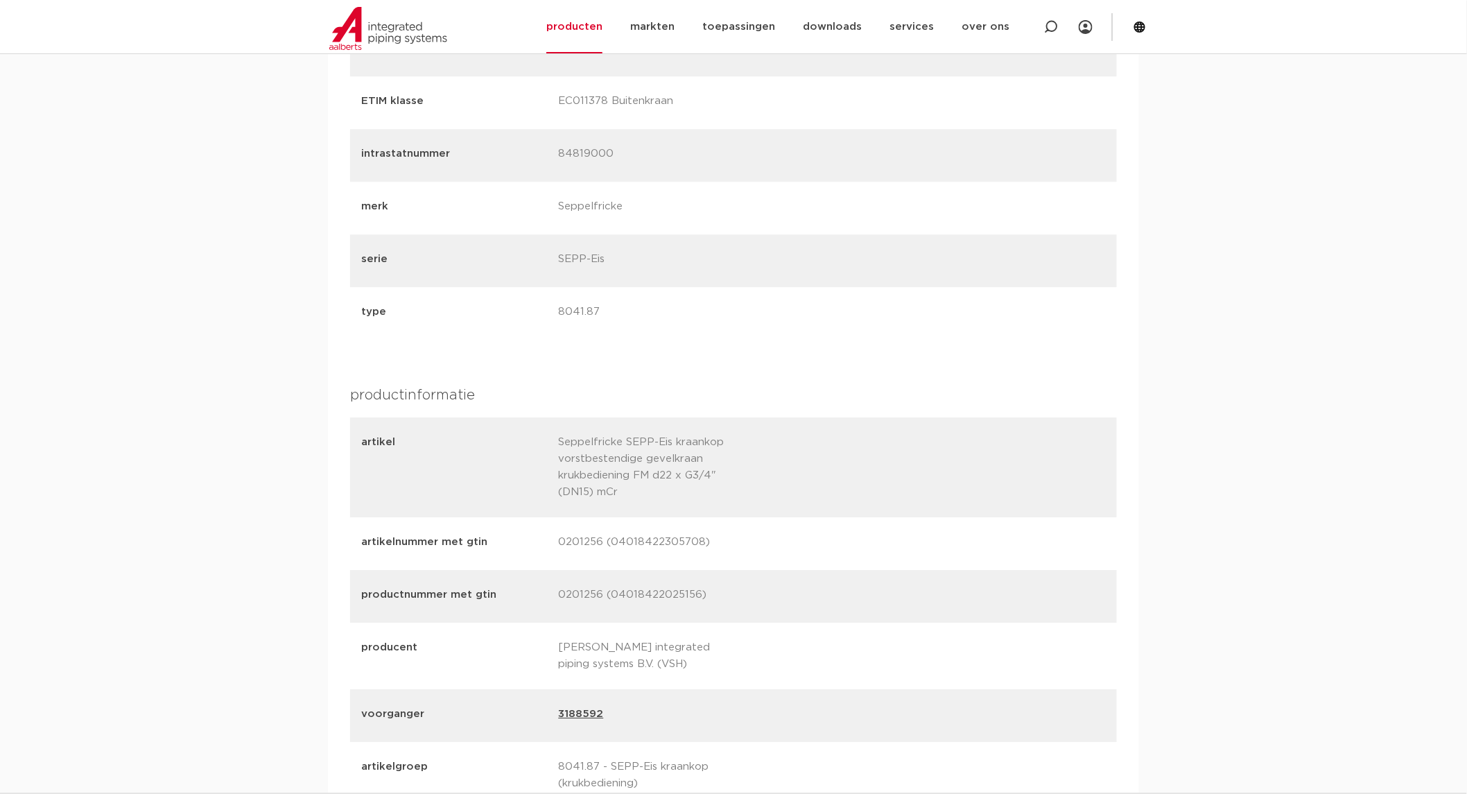
scroll to position [1534, 0]
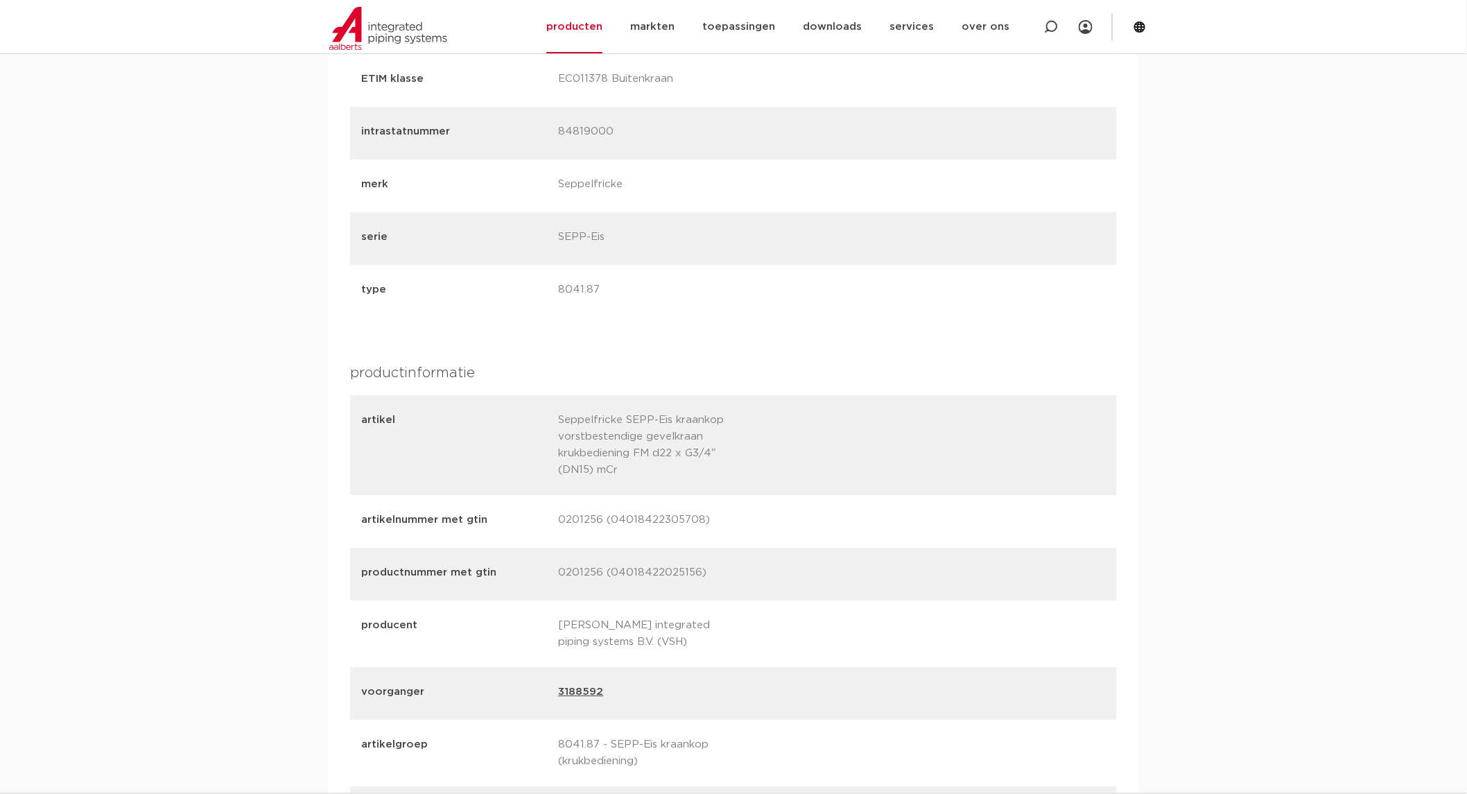
click at [586, 520] on p "0201256 (04018422305708)" at bounding box center [652, 521] width 187 height 19
click at [585, 520] on p "0201256 (04018422305708)" at bounding box center [652, 521] width 187 height 19
copy p "0201256"
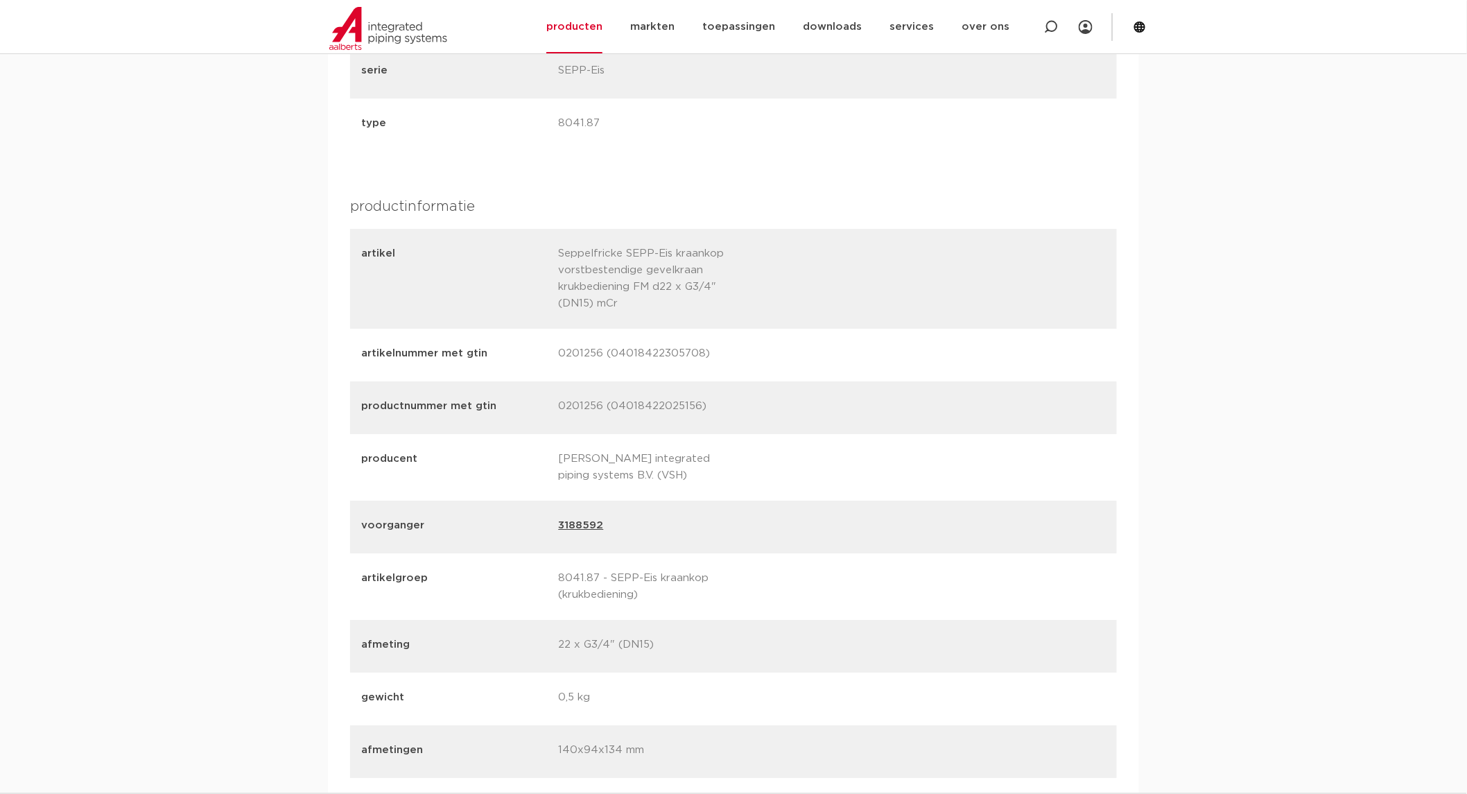
scroll to position [1688, 0]
